Goal: Check status: Check status

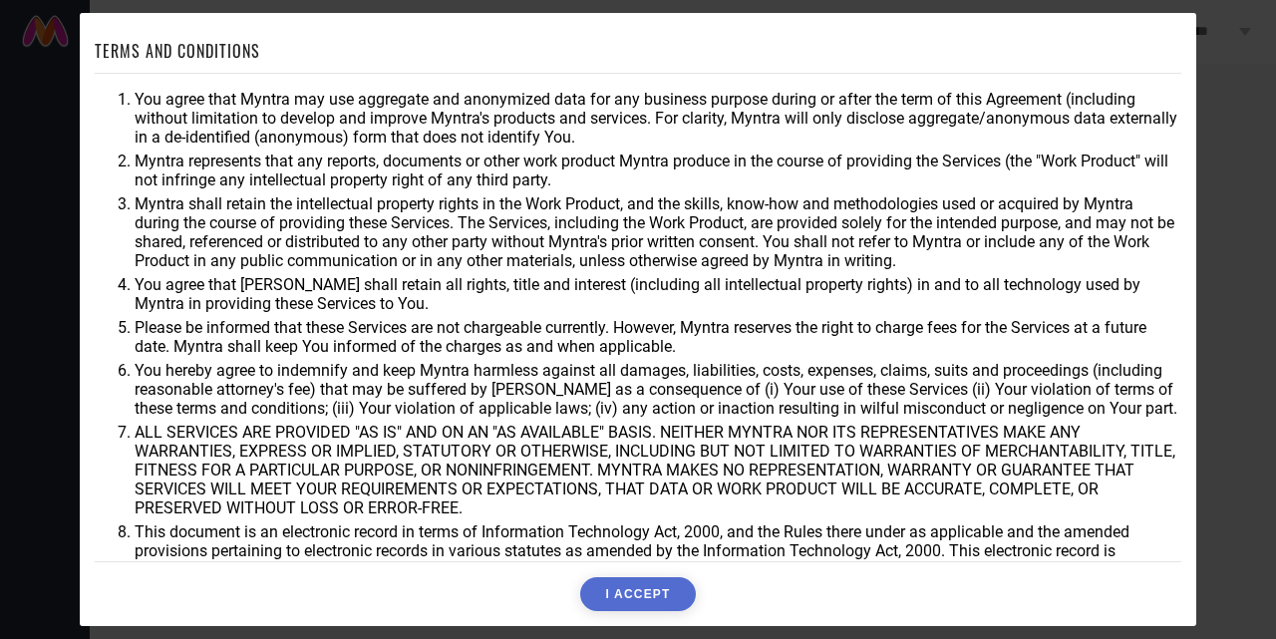
click at [665, 605] on button "I ACCEPT" at bounding box center [637, 594] width 115 height 34
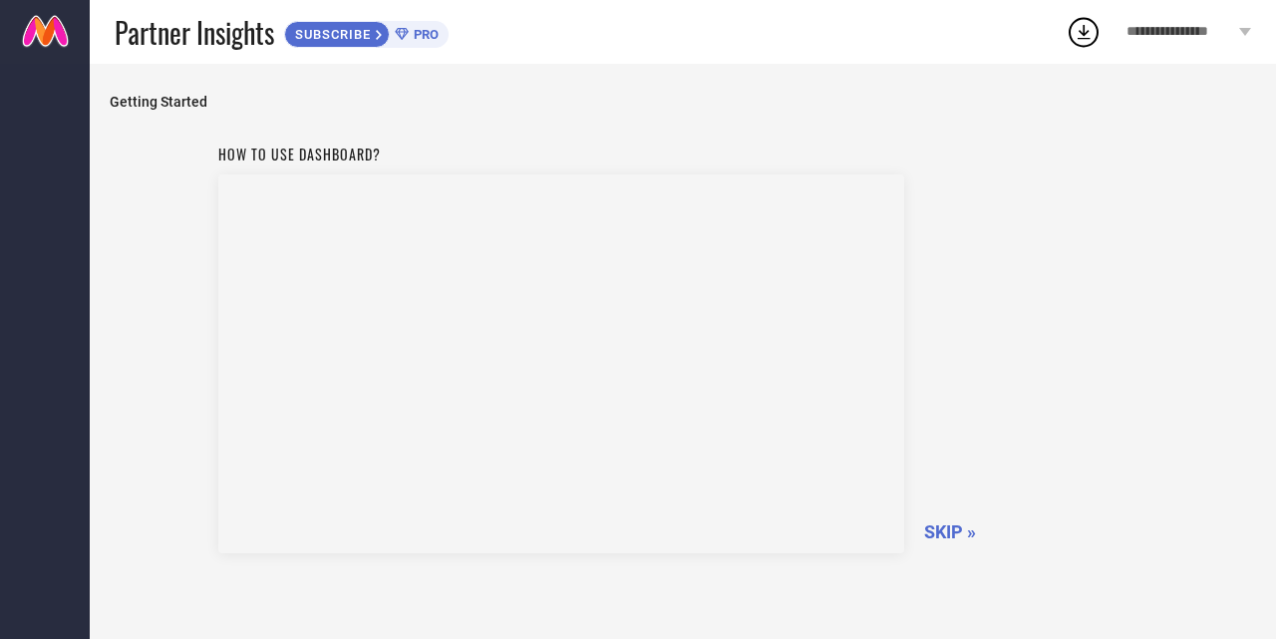
click at [944, 523] on span "SKIP »" at bounding box center [950, 531] width 52 height 21
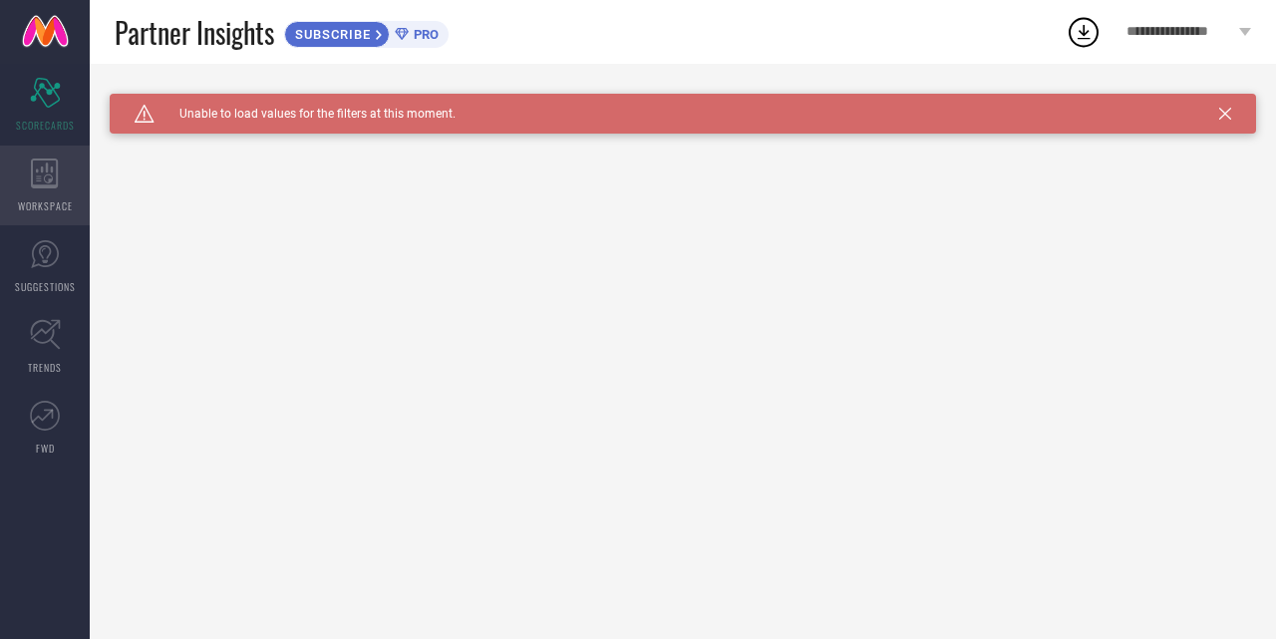
click at [18, 156] on div "WORKSPACE" at bounding box center [45, 186] width 90 height 80
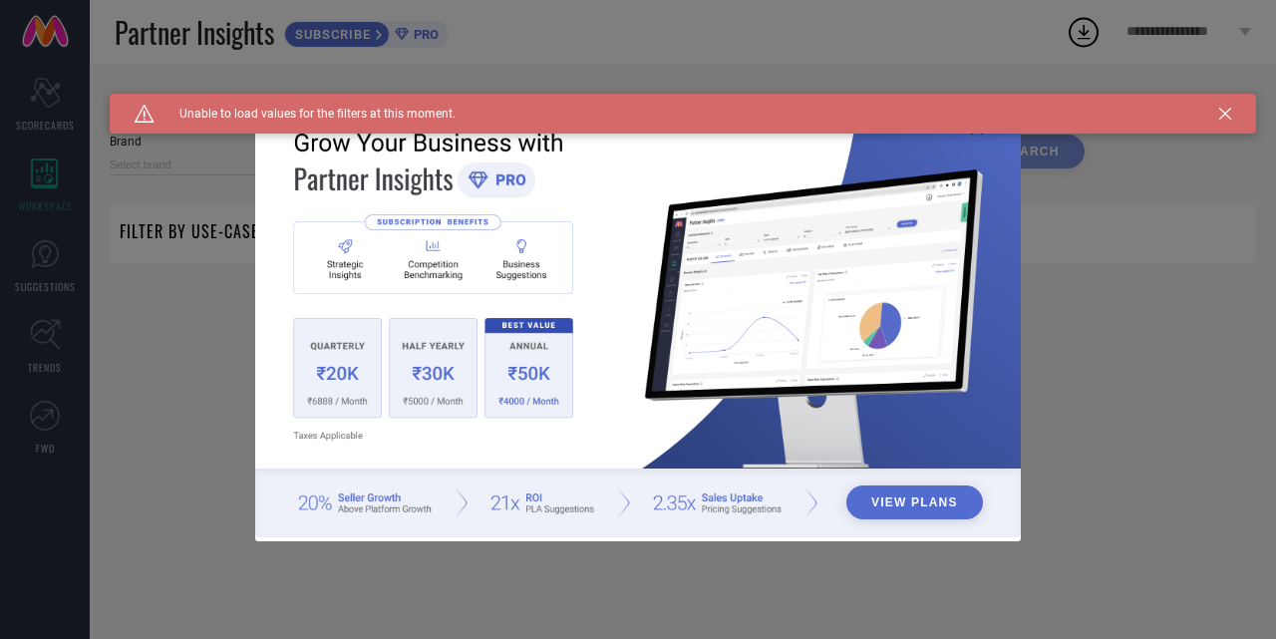
type input "1 STOP FASHION"
type input "All"
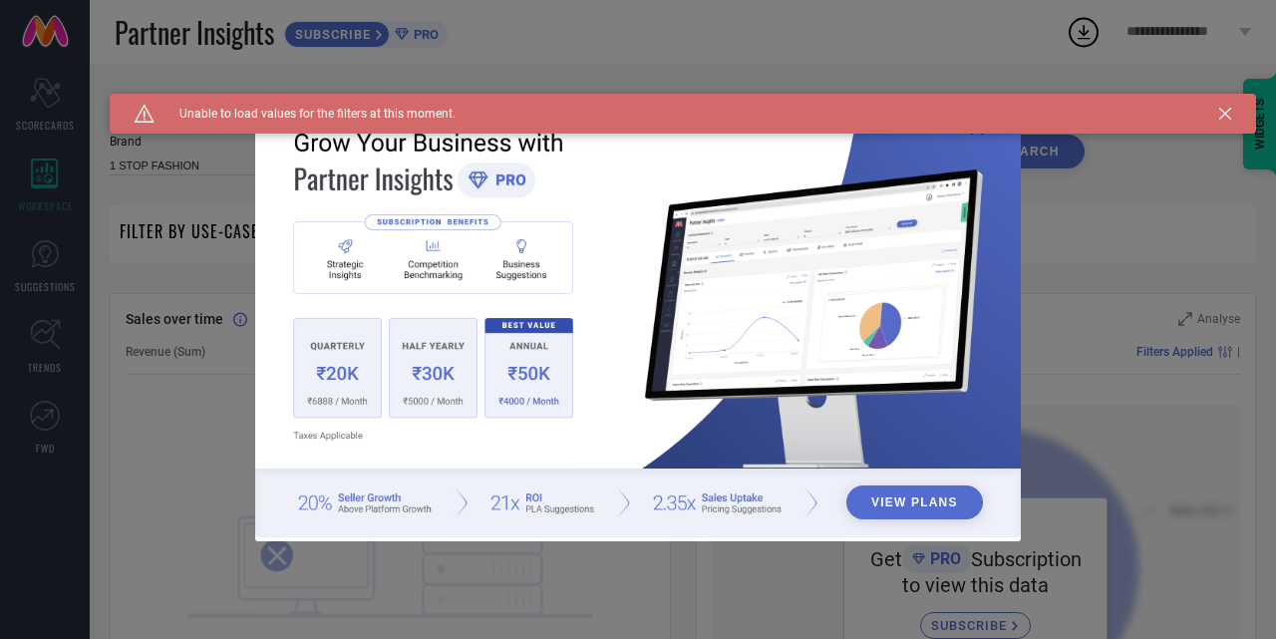
click at [1228, 115] on icon at bounding box center [1225, 114] width 12 height 12
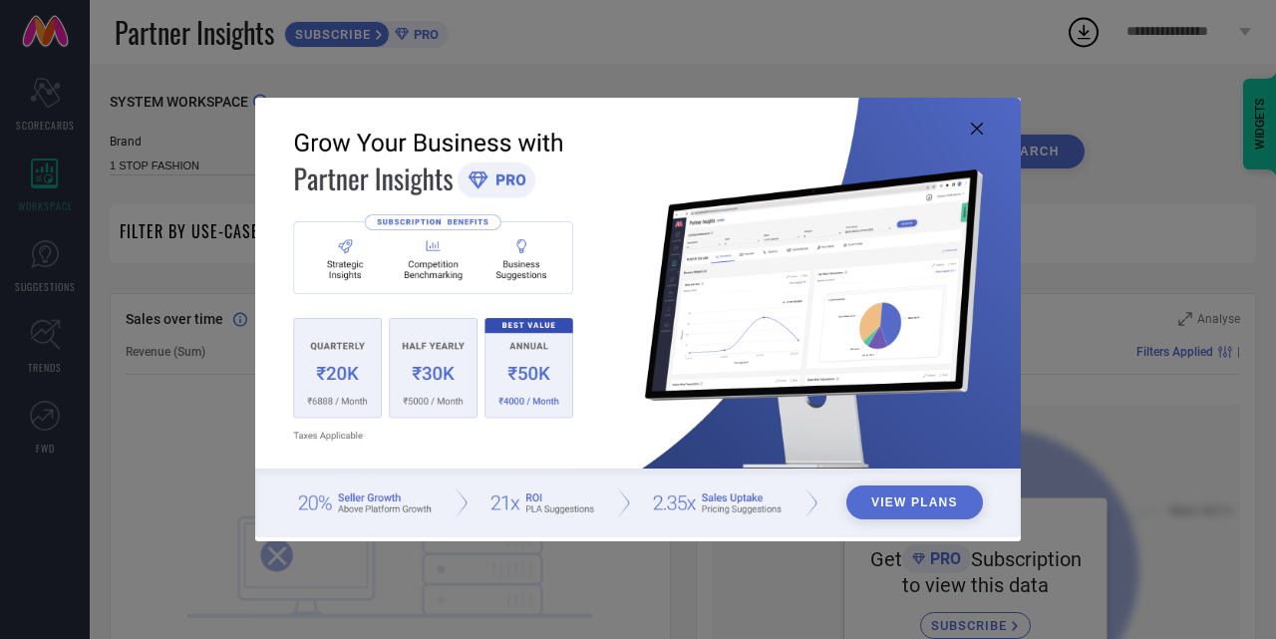
click at [980, 138] on img at bounding box center [638, 318] width 766 height 441
click at [975, 122] on img at bounding box center [638, 318] width 766 height 441
click at [980, 124] on icon at bounding box center [977, 129] width 12 height 12
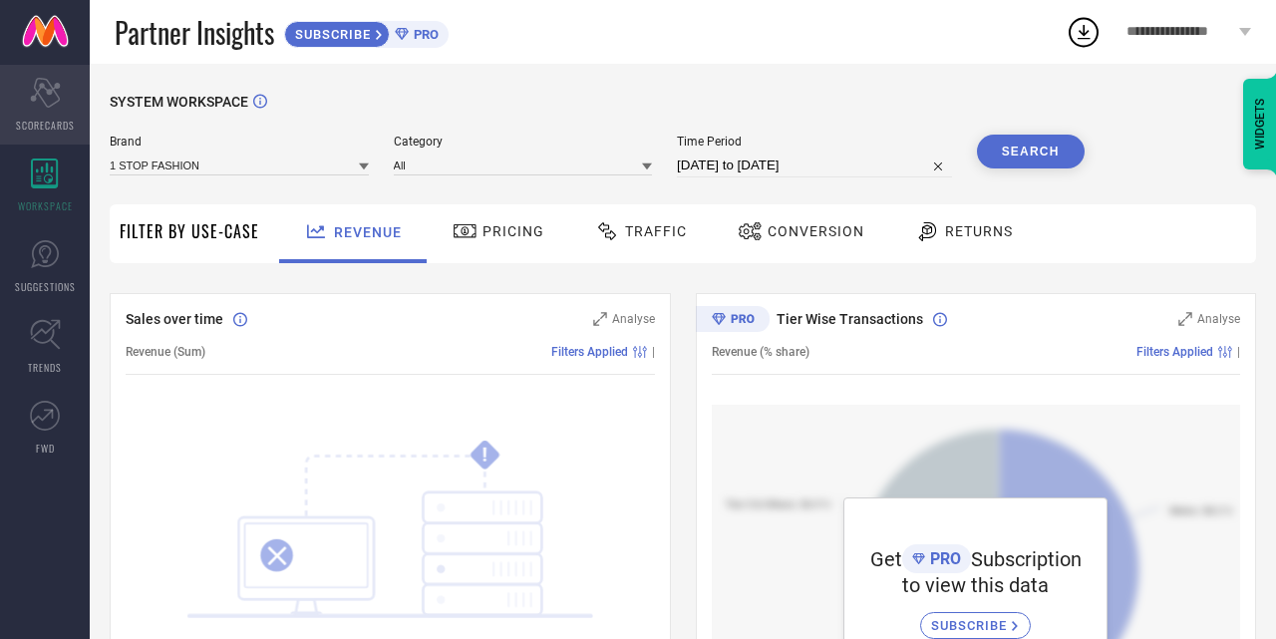
click at [38, 118] on span "SCORECARDS" at bounding box center [45, 125] width 59 height 15
